Goal: Register for event/course

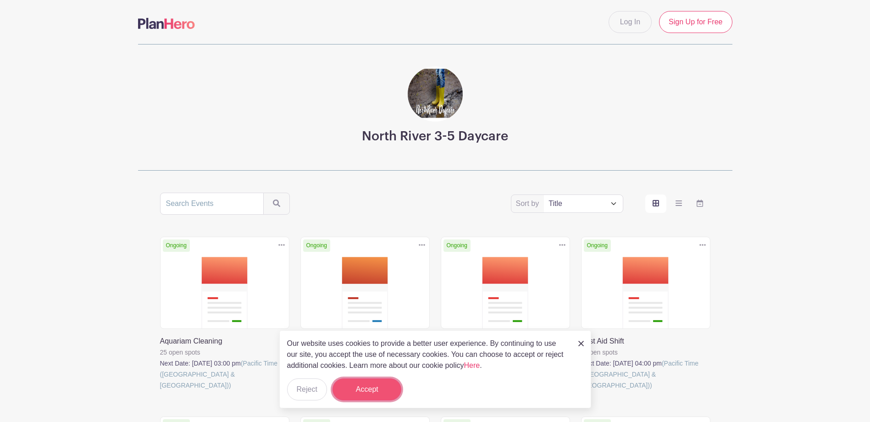
click at [373, 388] on button "Accept" at bounding box center [366, 389] width 69 height 22
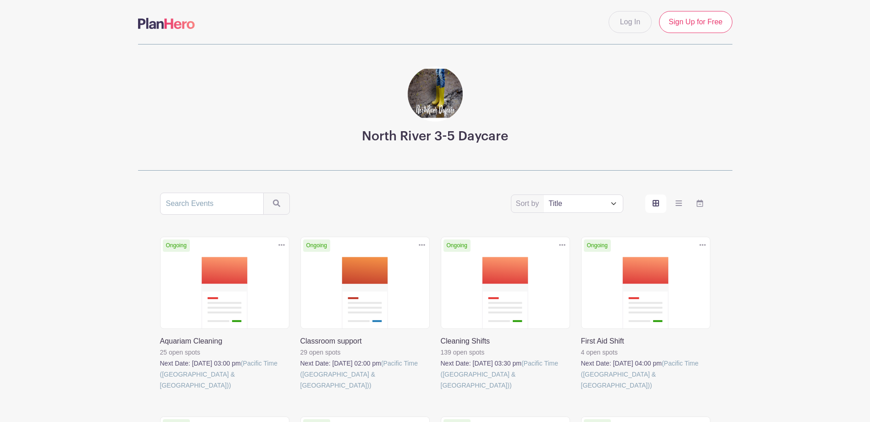
click at [441, 391] on link at bounding box center [441, 391] width 0 height 0
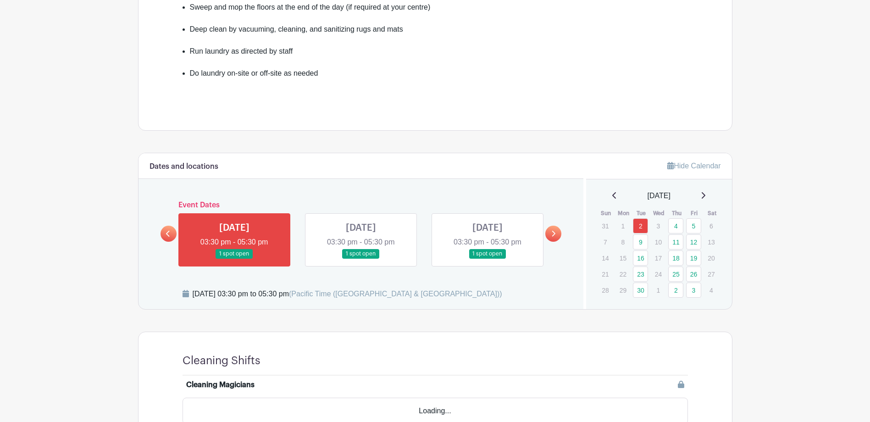
scroll to position [367, 0]
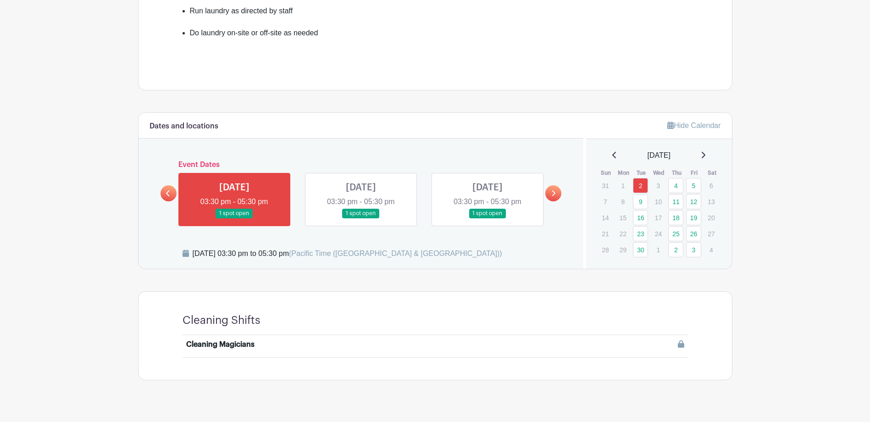
click at [705, 157] on icon at bounding box center [702, 154] width 5 height 7
click at [612, 157] on icon at bounding box center [614, 154] width 5 height 7
click at [641, 207] on link "9" at bounding box center [640, 201] width 15 height 15
click at [646, 218] on link "16" at bounding box center [640, 217] width 15 height 15
click at [666, 351] on button "Sign Up" at bounding box center [660, 349] width 48 height 19
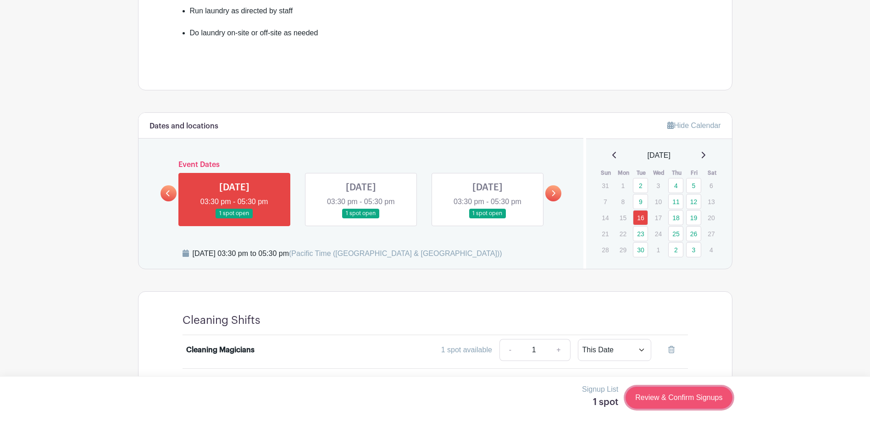
click at [684, 400] on link "Review & Confirm Signups" at bounding box center [678, 397] width 106 height 22
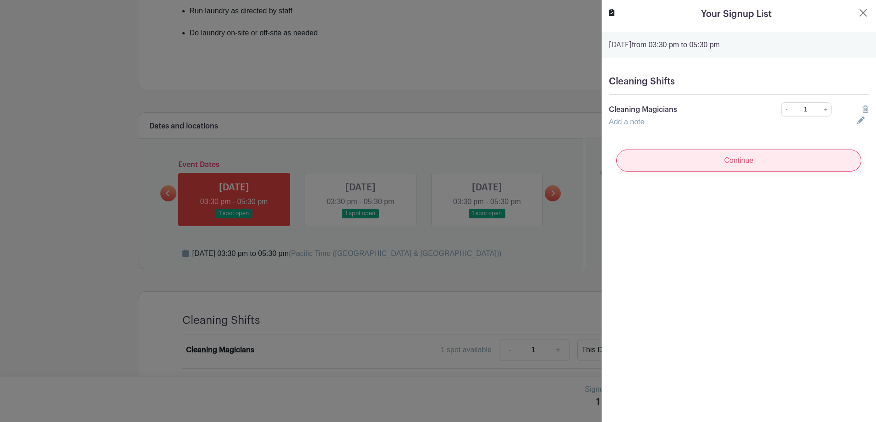
click at [721, 164] on input "Continue" at bounding box center [739, 160] width 245 height 22
click at [727, 161] on input "Continue" at bounding box center [739, 160] width 245 height 22
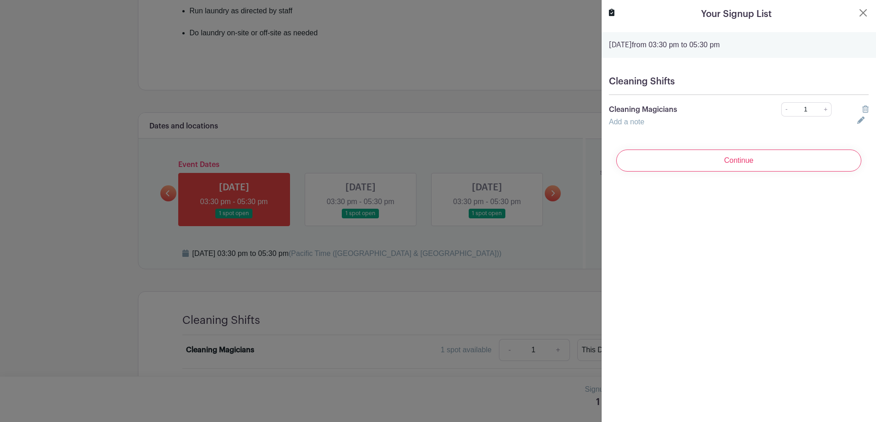
click at [727, 161] on input "Continue" at bounding box center [739, 160] width 245 height 22
click at [727, 161] on div "Continue" at bounding box center [739, 160] width 260 height 37
click at [727, 161] on input "Continue" at bounding box center [739, 160] width 245 height 22
click at [863, 12] on turbo-frame "Your Signup List [DATE] 03:30 pm to 05:30 pm Cleaning Shifts Cleaning Magicians…" at bounding box center [739, 93] width 275 height 186
click at [858, 16] on button "Close" at bounding box center [863, 12] width 11 height 11
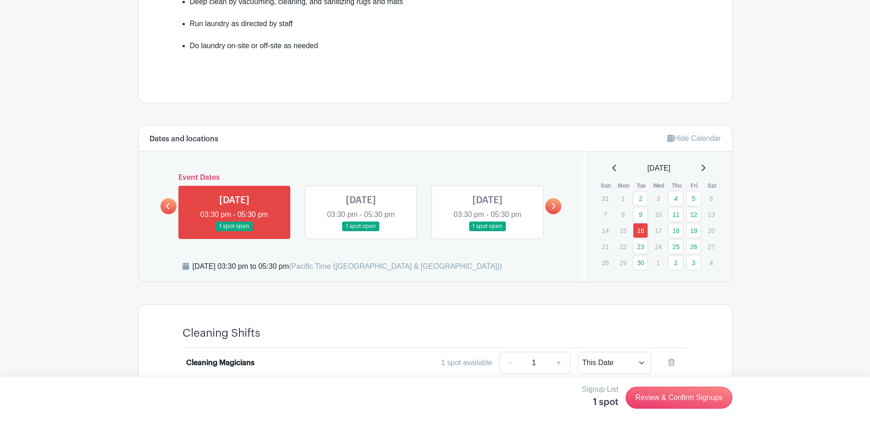
scroll to position [367, 0]
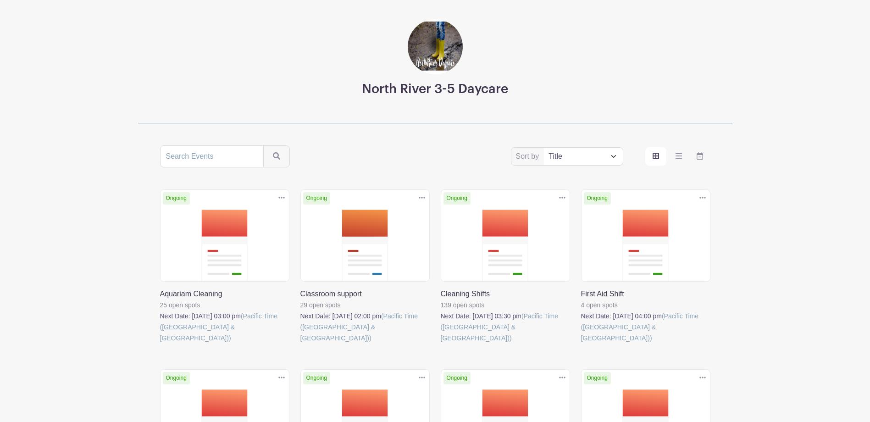
scroll to position [46, 0]
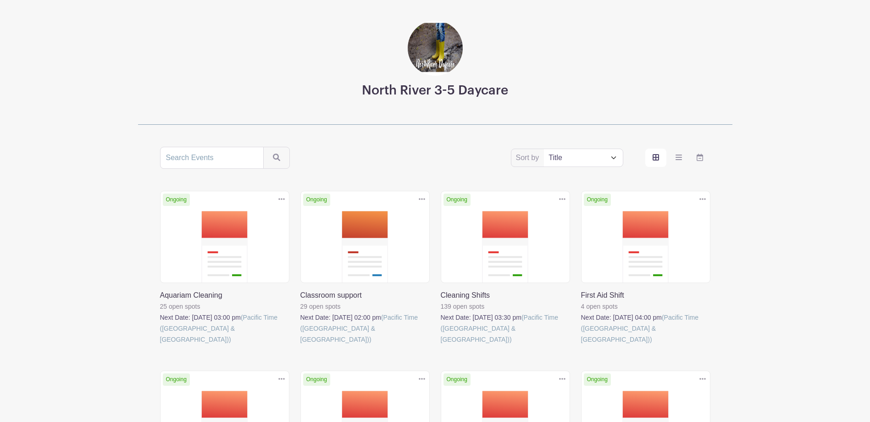
click at [581, 345] on link at bounding box center [581, 345] width 0 height 0
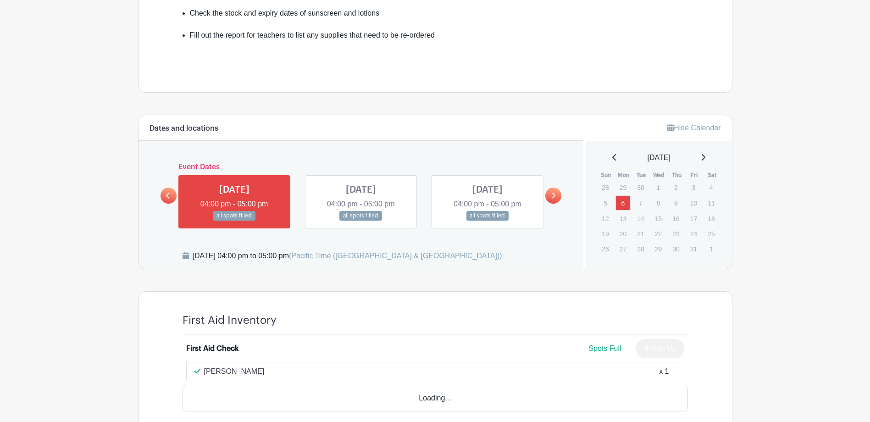
scroll to position [321, 0]
click at [705, 159] on icon at bounding box center [702, 156] width 5 height 7
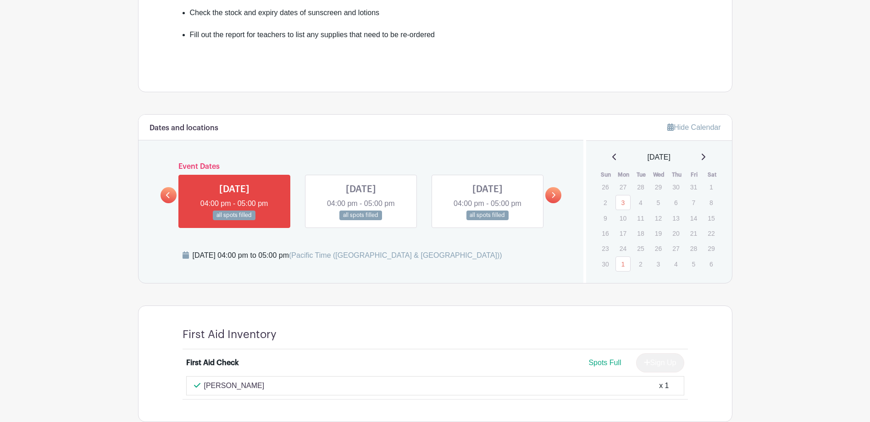
click at [705, 159] on icon at bounding box center [702, 156] width 5 height 7
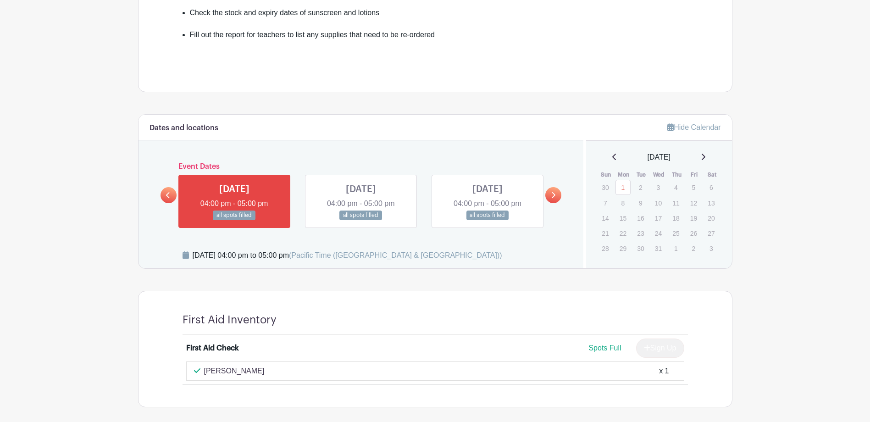
click at [606, 157] on div "[DATE]" at bounding box center [659, 157] width 124 height 11
click at [612, 157] on icon at bounding box center [614, 157] width 4 height 6
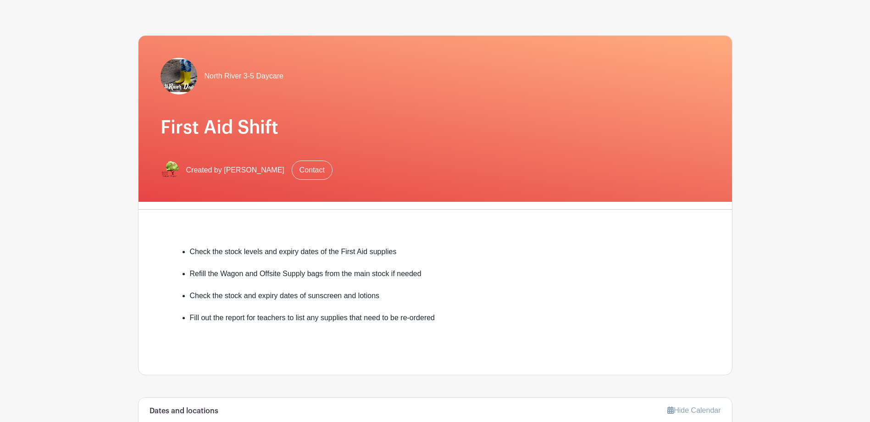
scroll to position [0, 0]
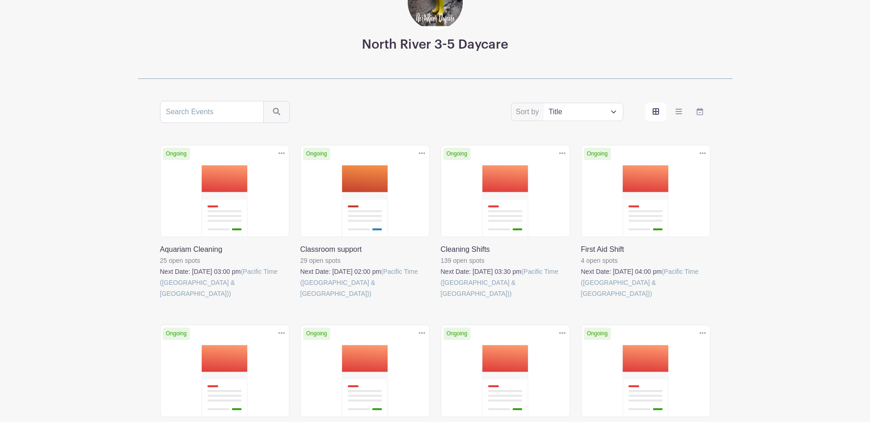
scroll to position [138, 0]
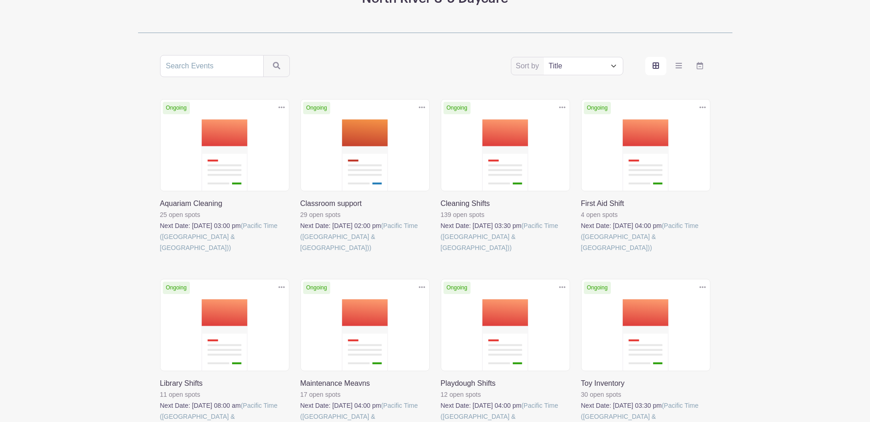
click at [160, 253] on link at bounding box center [160, 253] width 0 height 0
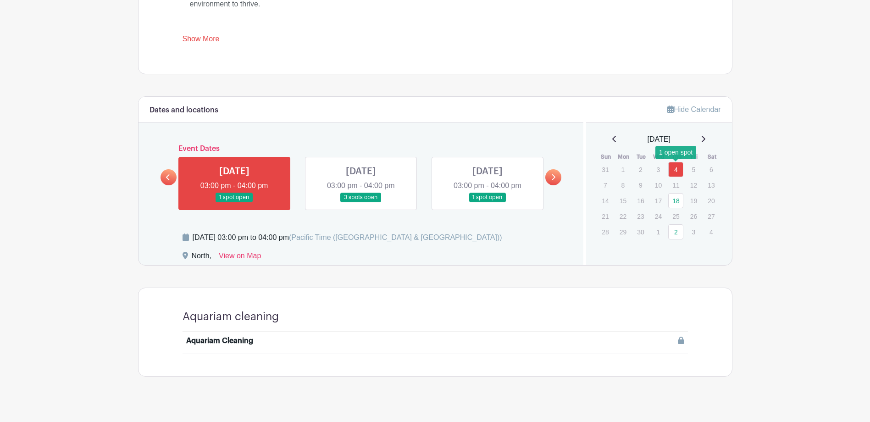
scroll to position [408, 0]
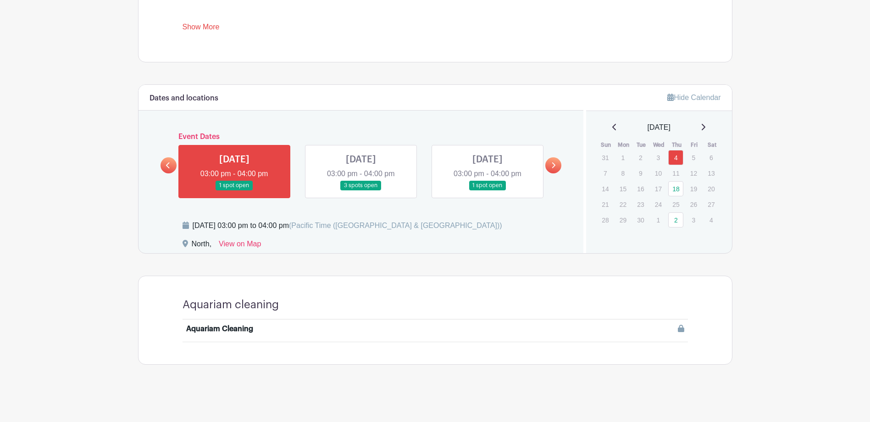
click at [675, 189] on link "18" at bounding box center [675, 188] width 15 height 15
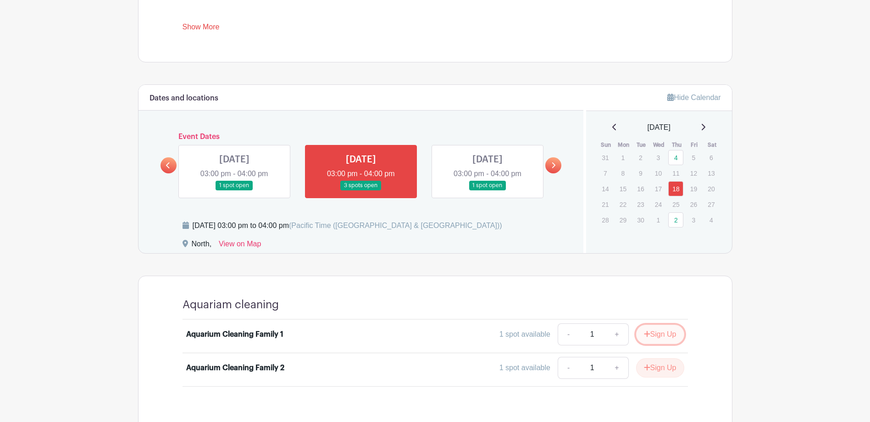
click at [651, 341] on button "Sign Up" at bounding box center [660, 334] width 48 height 19
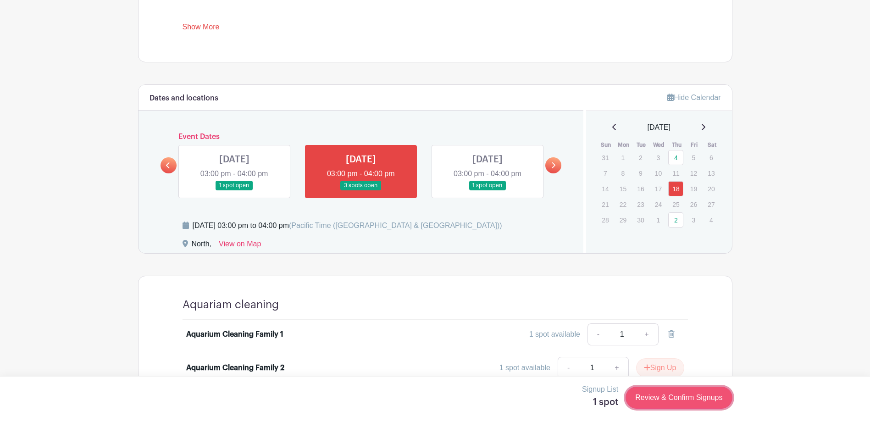
click at [673, 398] on link "Review & Confirm Signups" at bounding box center [678, 397] width 106 height 22
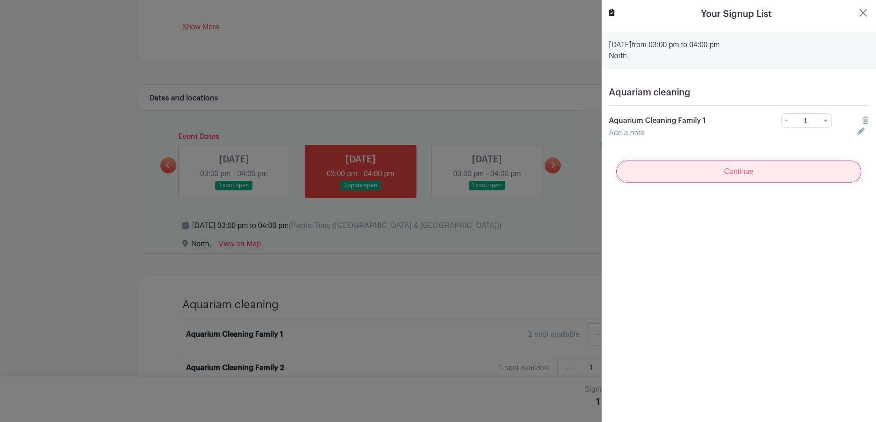
click at [696, 177] on input "Continue" at bounding box center [739, 171] width 245 height 22
click at [704, 166] on input "Continue" at bounding box center [739, 171] width 245 height 22
click at [704, 166] on div "Continue" at bounding box center [739, 171] width 260 height 37
click at [704, 166] on input "Continue" at bounding box center [739, 171] width 245 height 22
click at [704, 166] on div "Continue" at bounding box center [739, 171] width 260 height 37
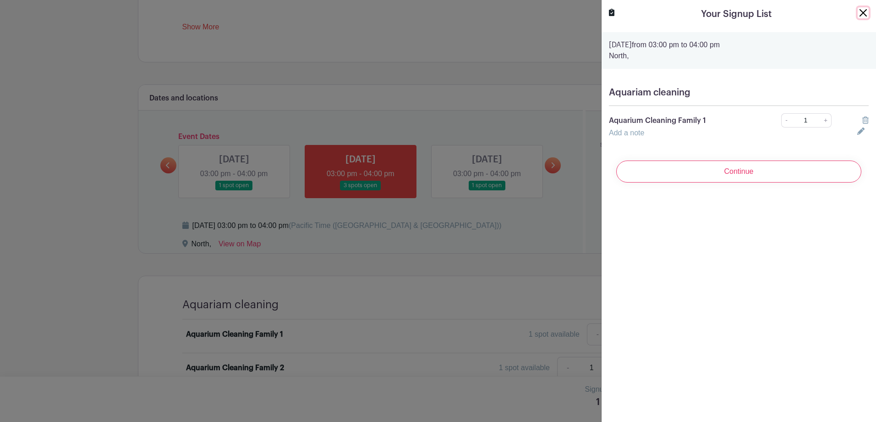
click at [859, 12] on button "Close" at bounding box center [863, 12] width 11 height 11
